Goal: Obtain resource: Obtain resource

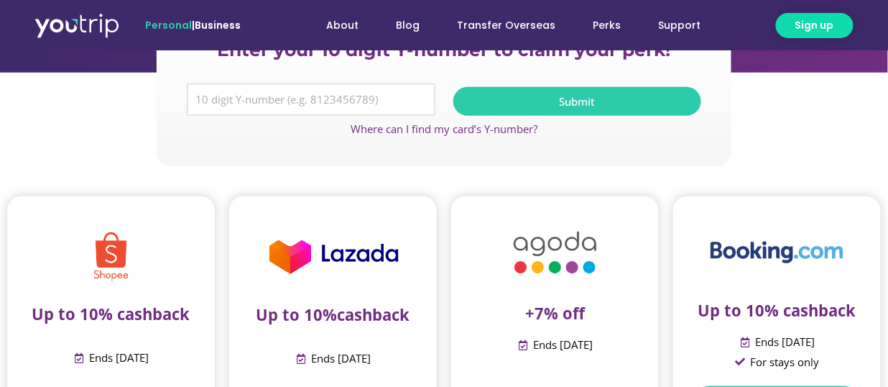
click at [283, 101] on input "Y Number" at bounding box center [311, 99] width 249 height 33
type input "8890538566"
click at [524, 100] on span "Submit" at bounding box center [578, 101] width 214 height 11
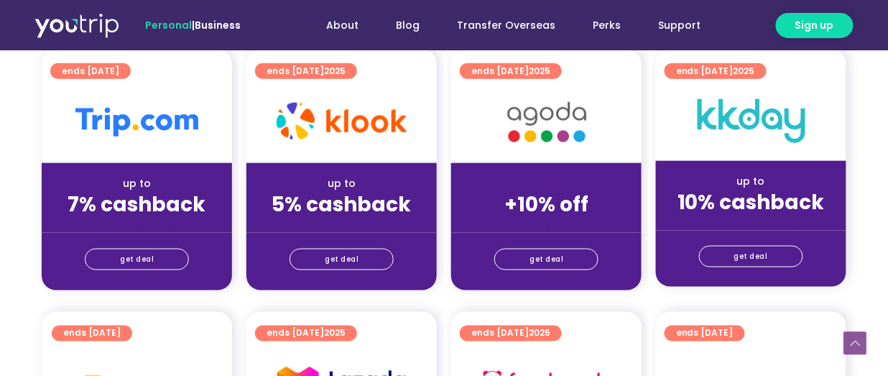
scroll to position [413, 0]
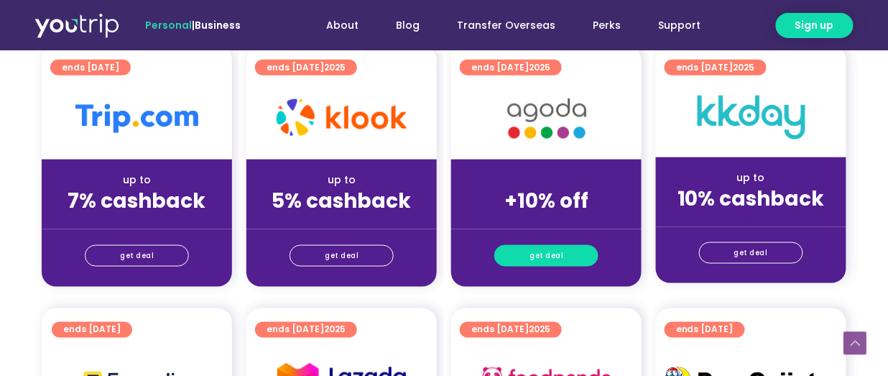
click at [550, 246] on span "get deal" at bounding box center [547, 256] width 34 height 20
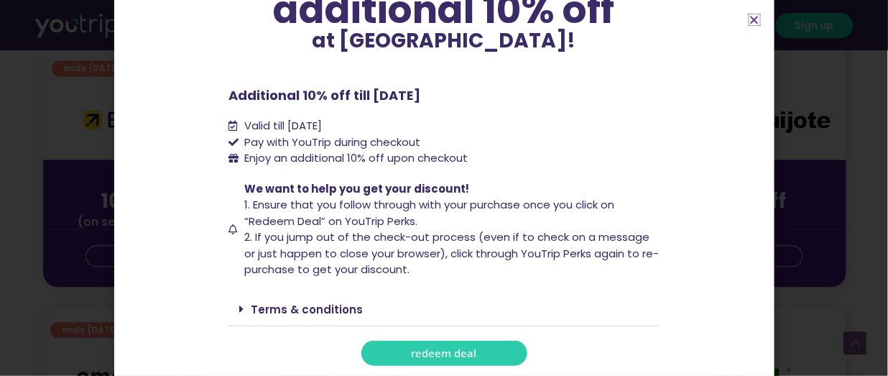
scroll to position [682, 0]
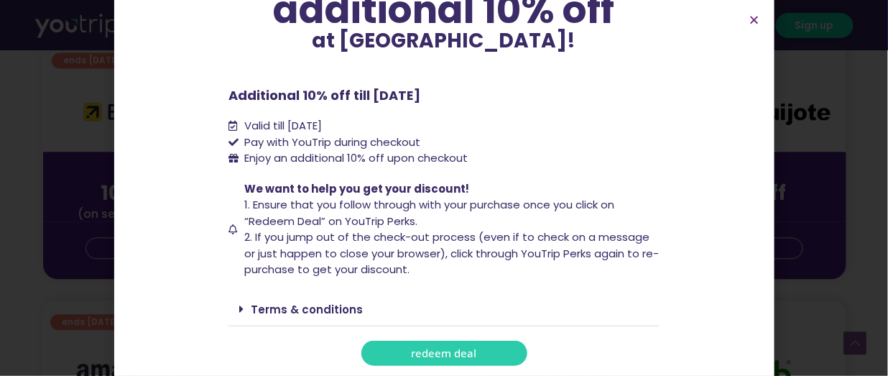
click at [449, 349] on span "redeem deal" at bounding box center [444, 353] width 65 height 11
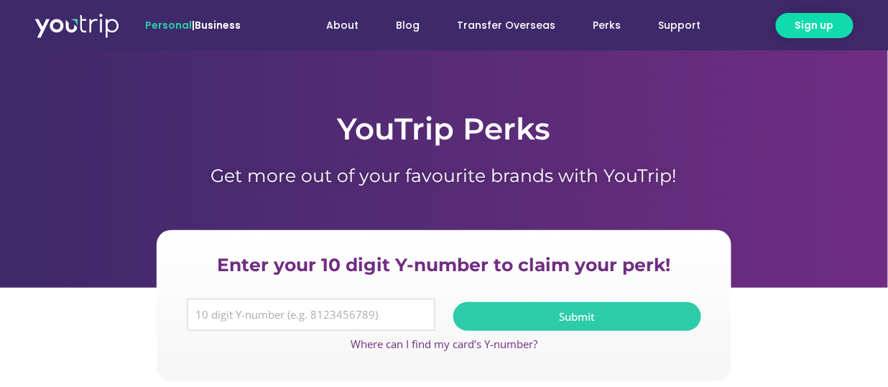
click at [354, 319] on input "Y Number" at bounding box center [311, 314] width 249 height 33
paste input "8890538566"
type input "8890538566"
click at [509, 302] on button "Submit" at bounding box center [577, 316] width 249 height 29
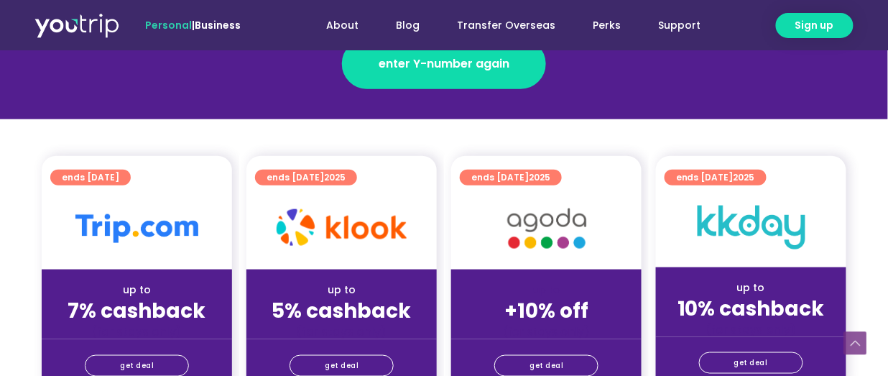
scroll to position [305, 0]
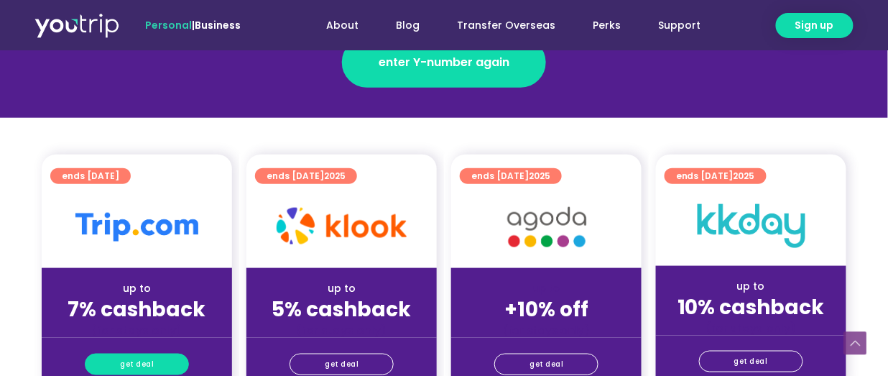
click at [136, 354] on span "get deal" at bounding box center [137, 364] width 34 height 20
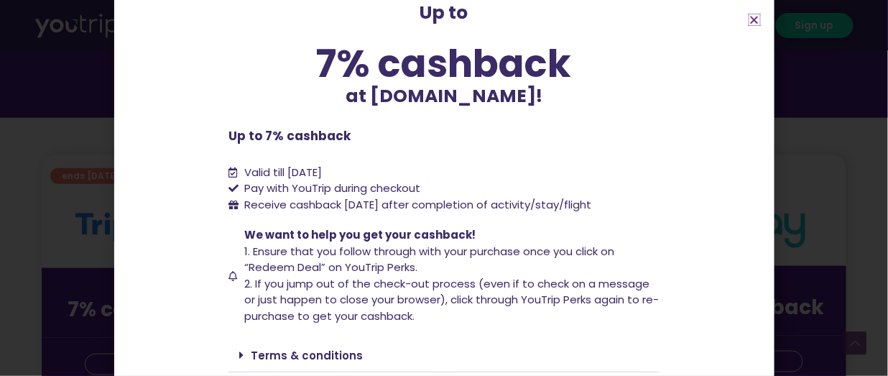
scroll to position [171, 0]
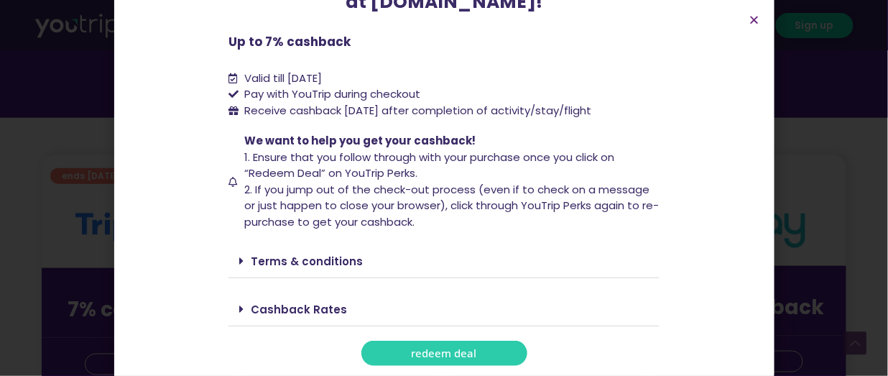
click at [450, 354] on span "redeem deal" at bounding box center [444, 353] width 65 height 11
